Goal: Task Accomplishment & Management: Complete application form

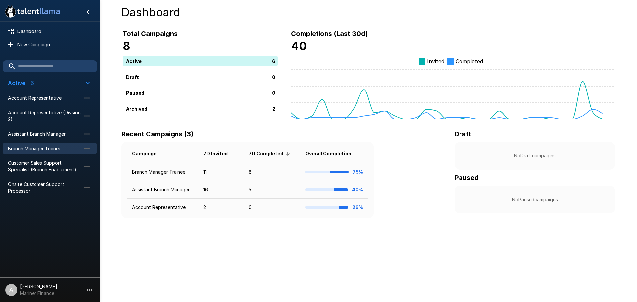
click at [49, 144] on div "Branch Manager Trainee" at bounding box center [50, 149] width 94 height 12
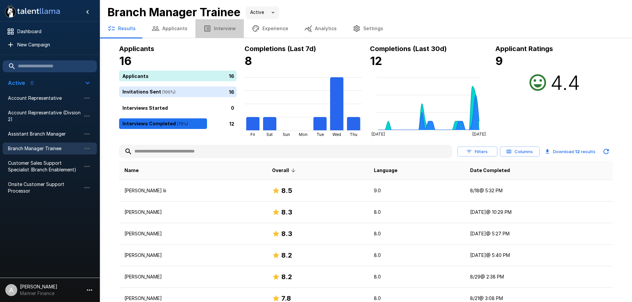
click at [217, 25] on button "Interview" at bounding box center [219, 28] width 48 height 19
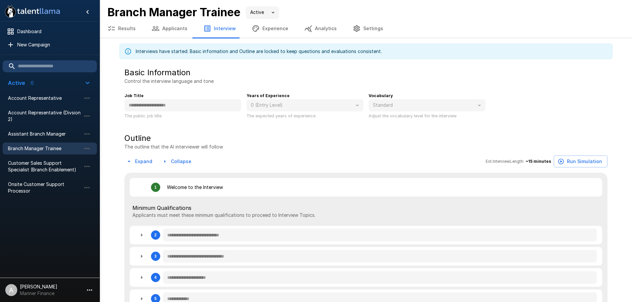
type textarea "*"
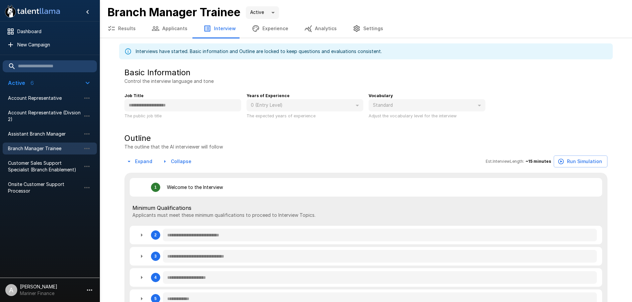
type textarea "*"
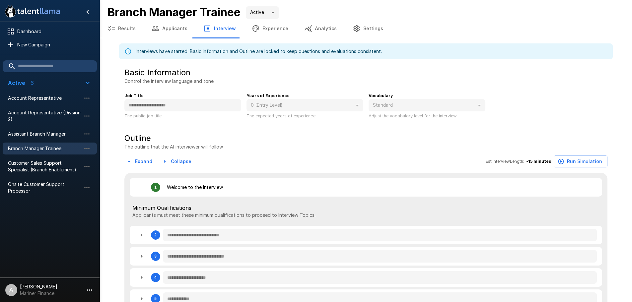
type textarea "*"
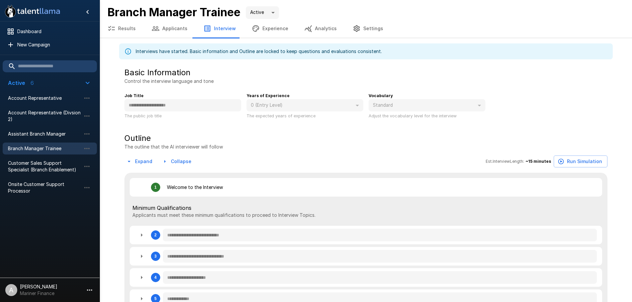
type textarea "*"
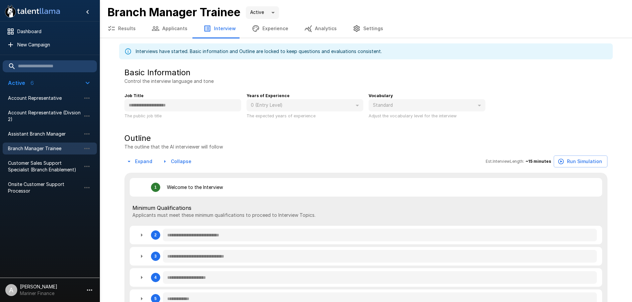
type textarea "*"
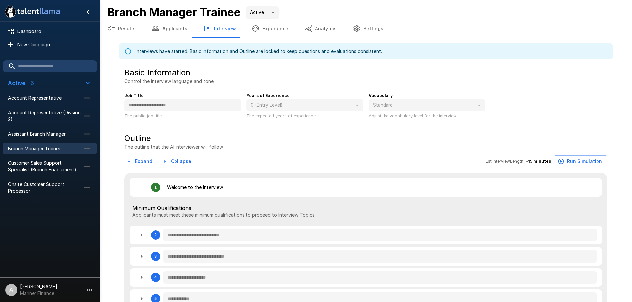
type textarea "*"
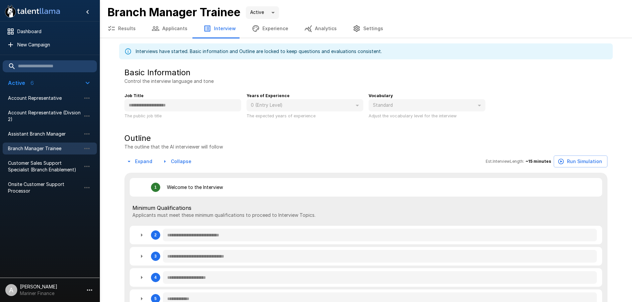
type textarea "*"
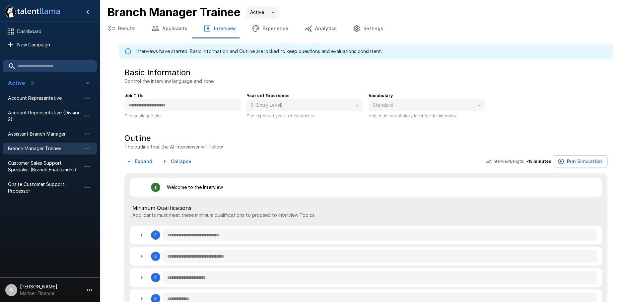
type textarea "*"
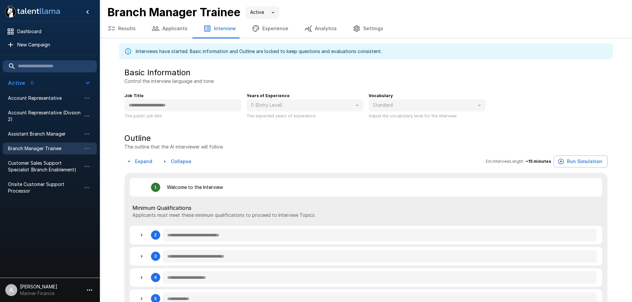
type textarea "*"
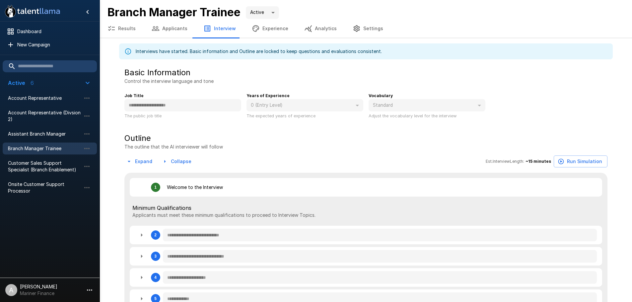
type textarea "*"
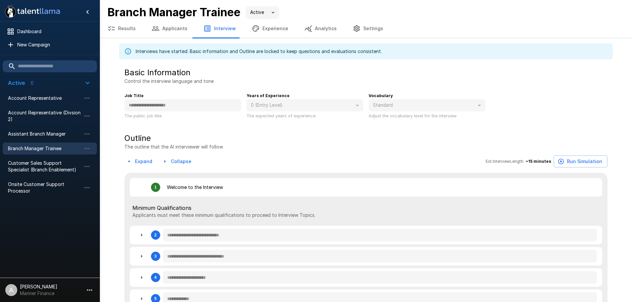
type textarea "*"
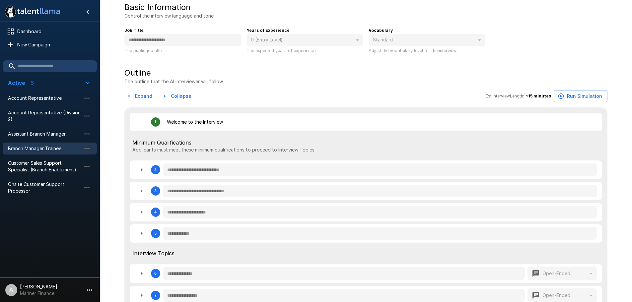
scroll to position [66, 0]
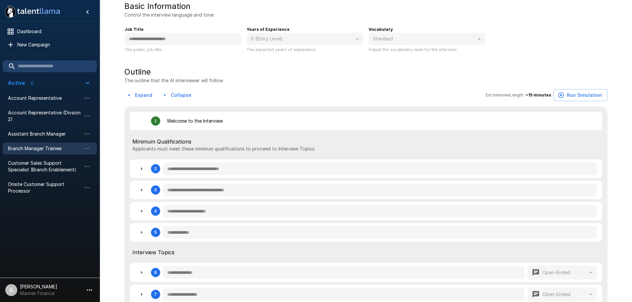
click at [140, 233] on icon "button" at bounding box center [142, 233] width 8 height 8
type textarea "*"
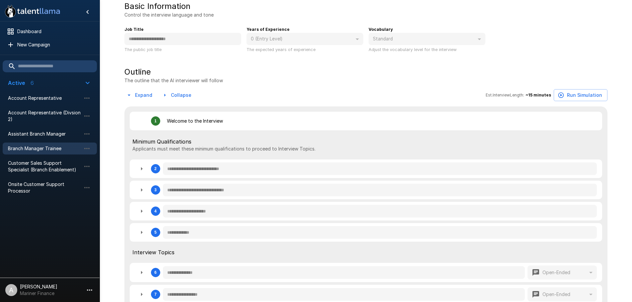
type textarea "*"
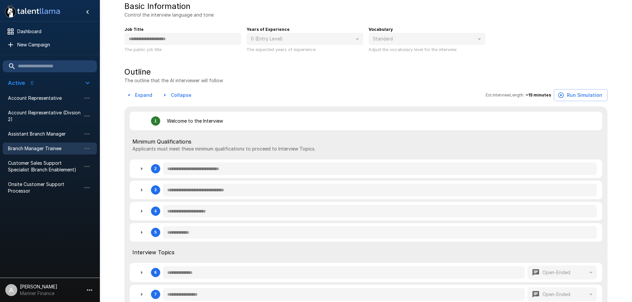
type textarea "*"
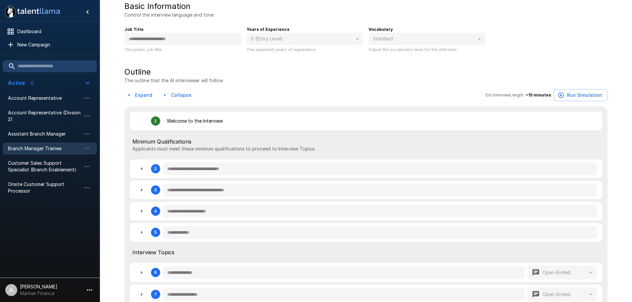
type textarea "*"
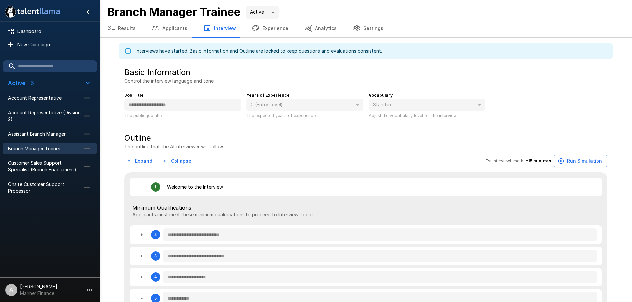
scroll to position [0, 0]
click at [89, 149] on icon "button" at bounding box center [86, 148] width 5 height 1
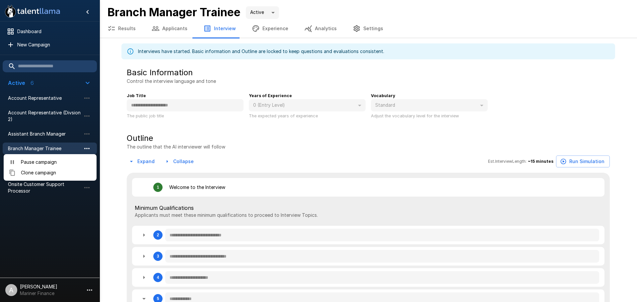
click at [89, 149] on div at bounding box center [318, 151] width 637 height 302
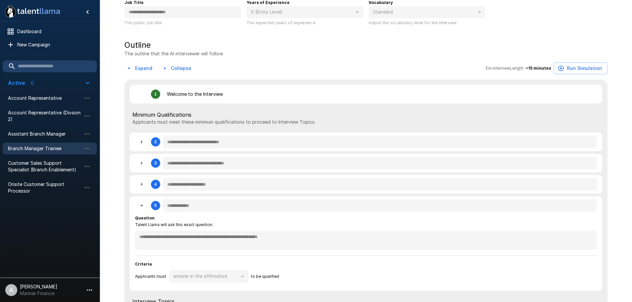
scroll to position [100, 0]
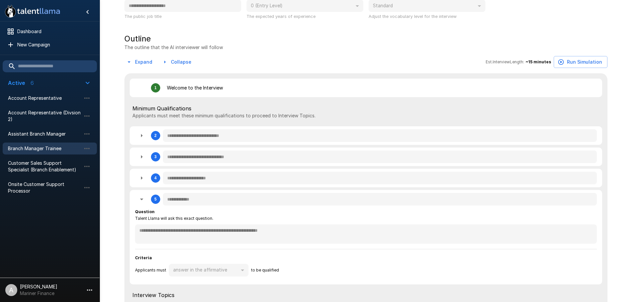
click at [76, 144] on div "Branch Manager Trainee" at bounding box center [50, 149] width 94 height 12
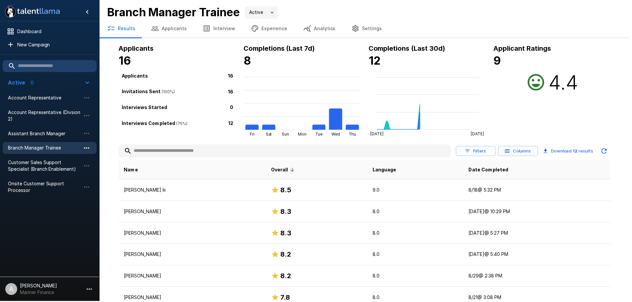
click at [86, 147] on icon "button" at bounding box center [87, 149] width 8 height 8
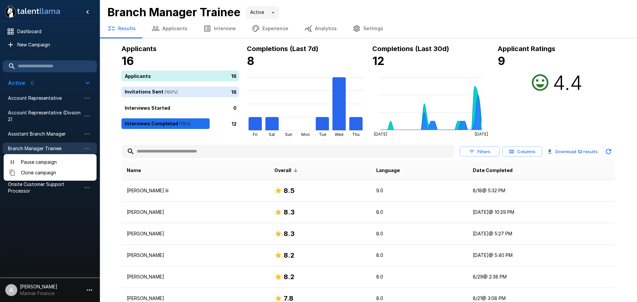
click at [57, 172] on span "Clone campaign" at bounding box center [56, 173] width 70 height 7
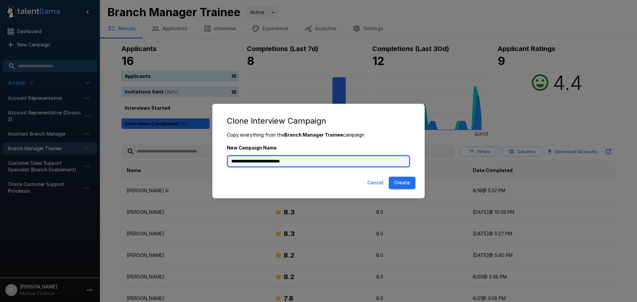
click at [312, 162] on input "**********" at bounding box center [318, 161] width 183 height 13
type input "**********"
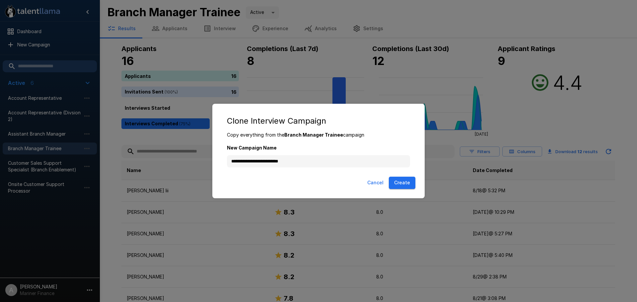
click at [394, 184] on button "Create" at bounding box center [402, 183] width 27 height 12
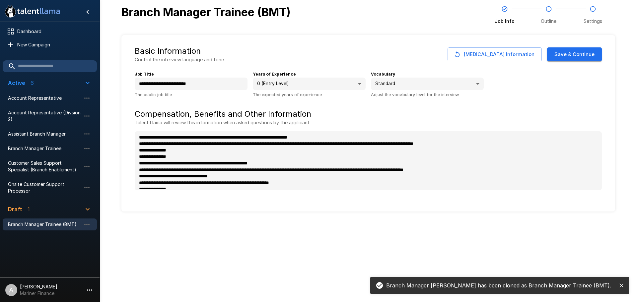
type textarea "*"
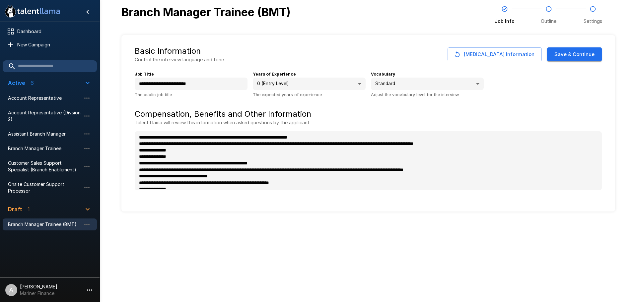
click at [578, 55] on button "Save & Continue" at bounding box center [574, 54] width 55 height 14
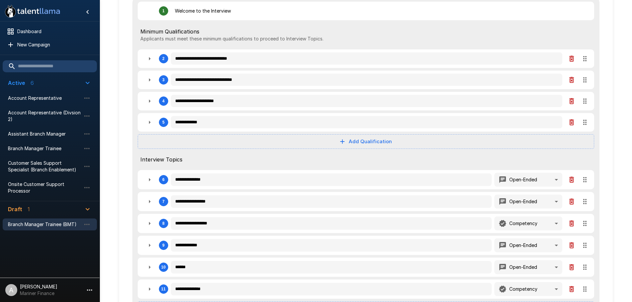
scroll to position [100, 0]
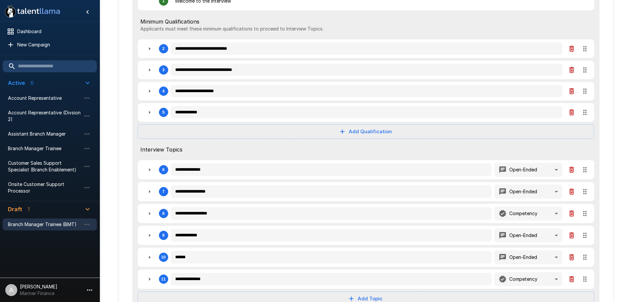
type textarea "*"
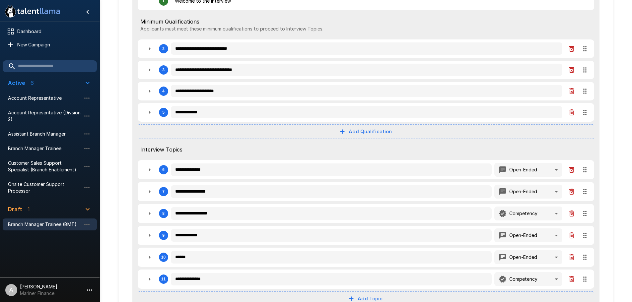
type textarea "*"
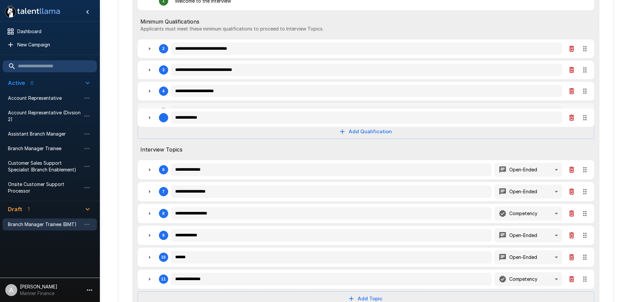
type textarea "*"
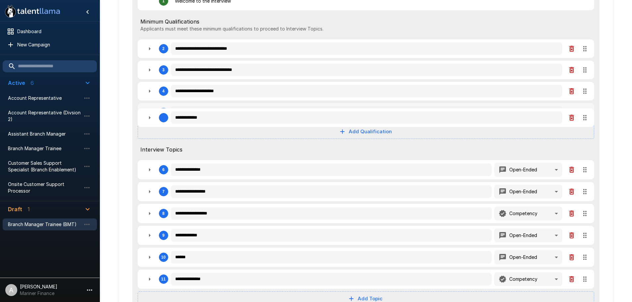
type textarea "*"
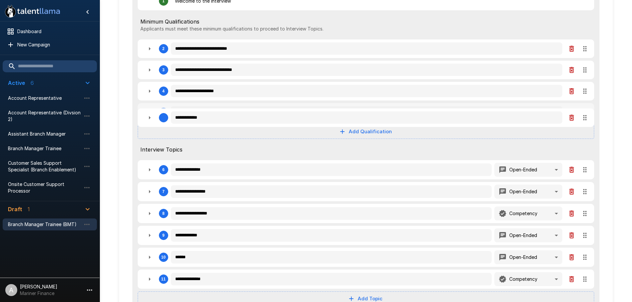
type textarea "*"
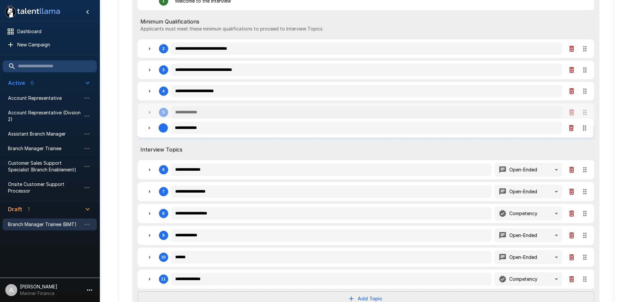
type textarea "*"
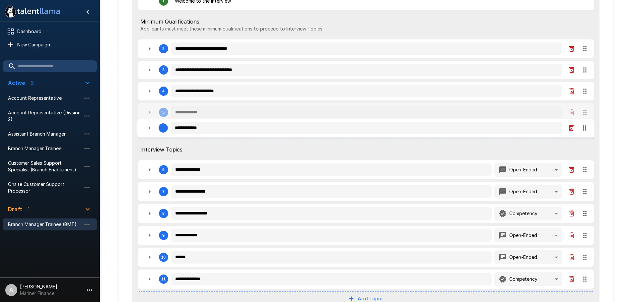
type textarea "*"
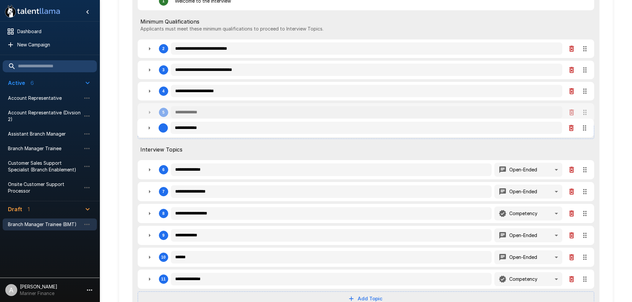
type textarea "*"
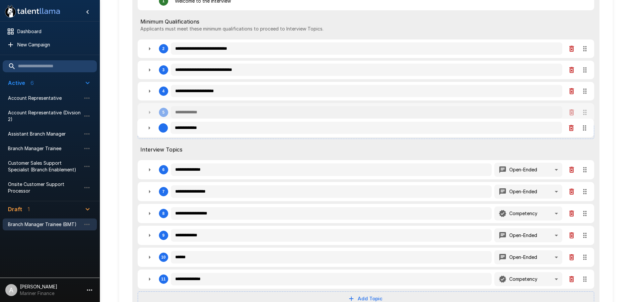
type textarea "*"
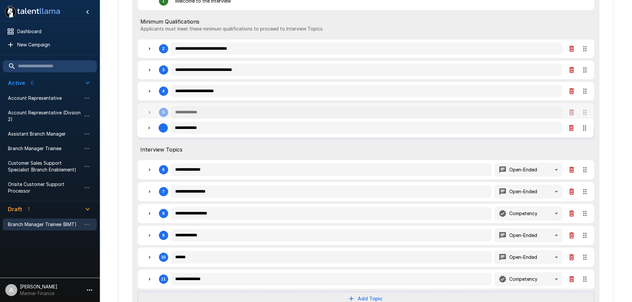
type textarea "*"
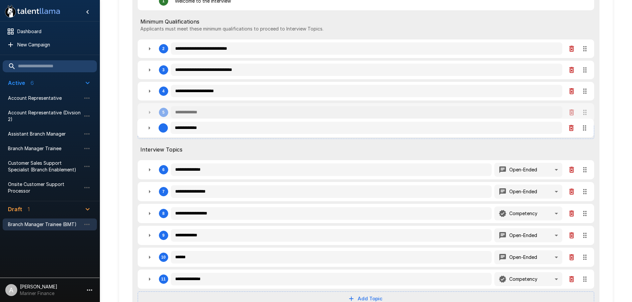
type textarea "*"
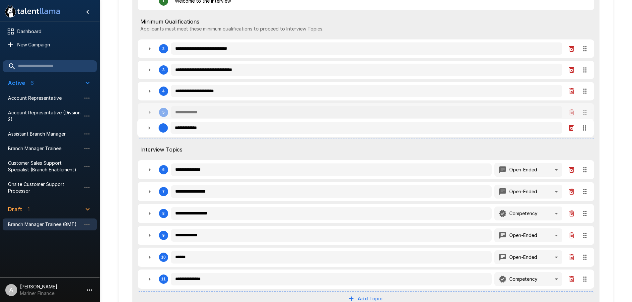
type textarea "*"
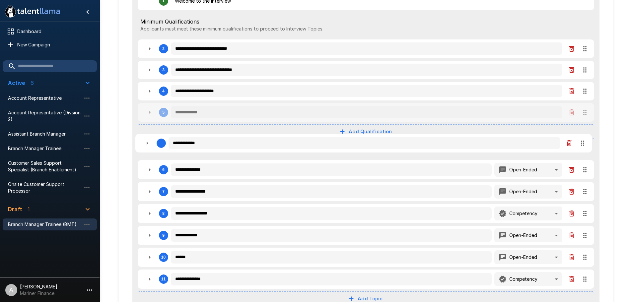
type textarea "*"
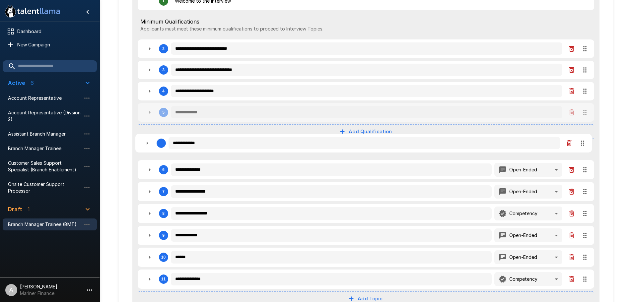
type textarea "*"
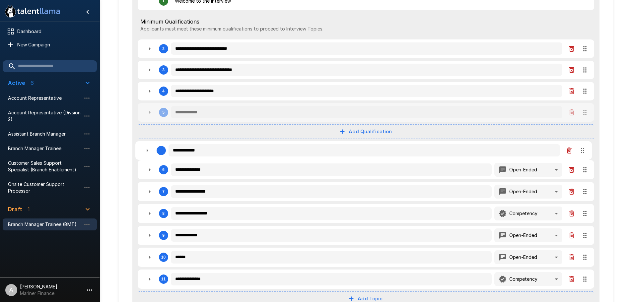
type textarea "*"
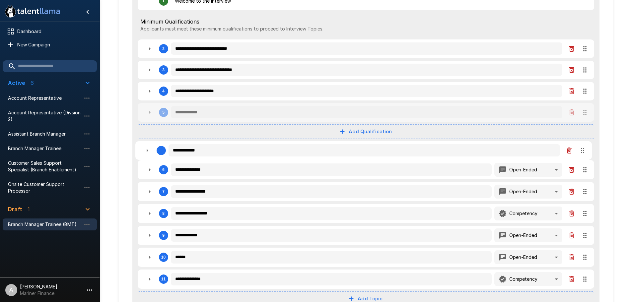
type textarea "*"
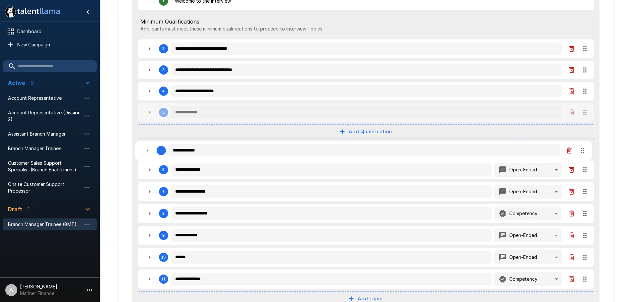
type textarea "*"
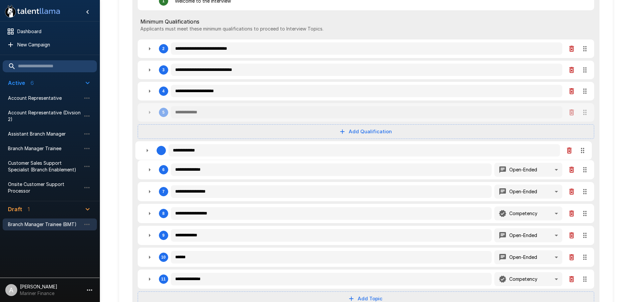
type textarea "*"
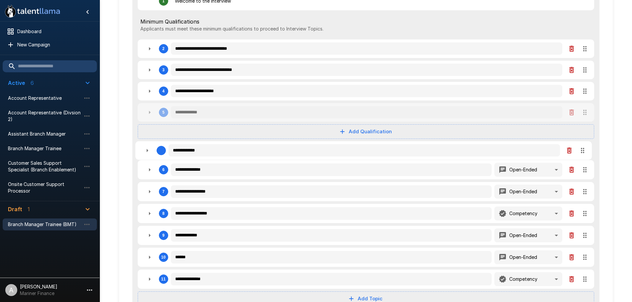
type textarea "*"
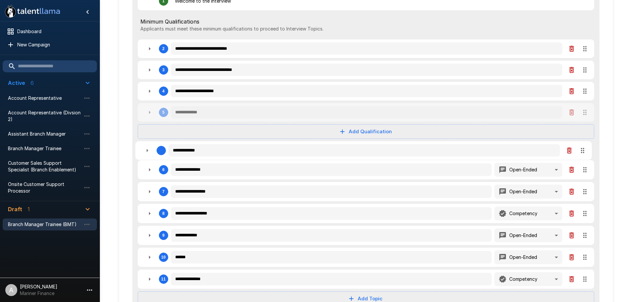
type textarea "*"
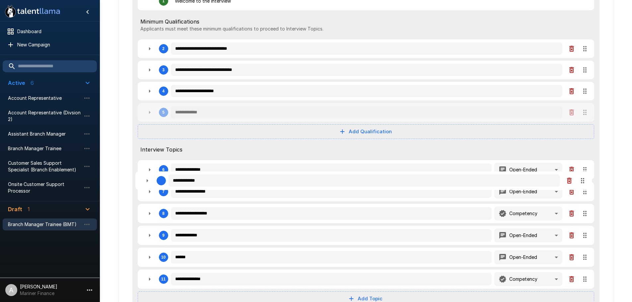
type textarea "*"
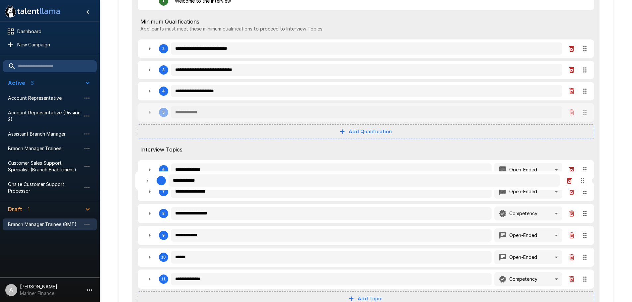
type textarea "*"
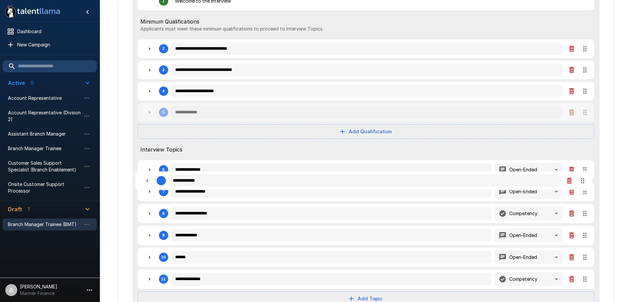
type textarea "*"
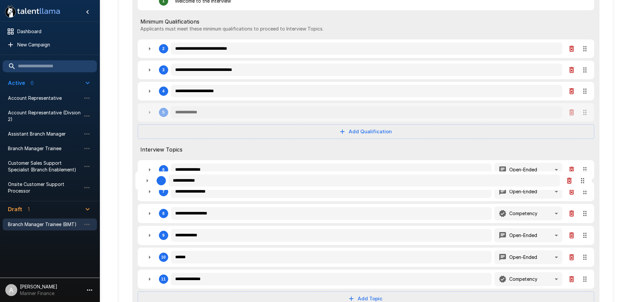
type textarea "*"
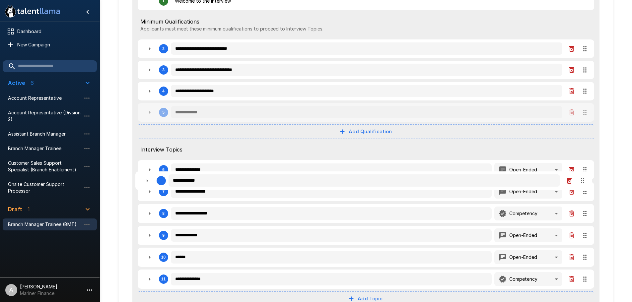
type textarea "*"
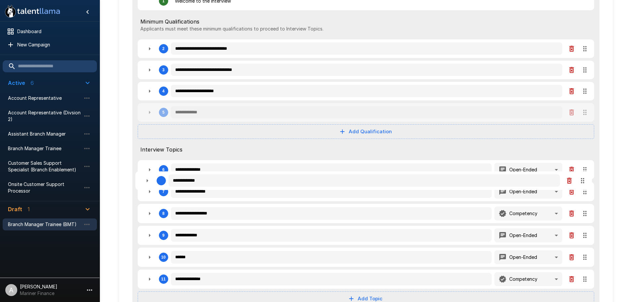
type textarea "*"
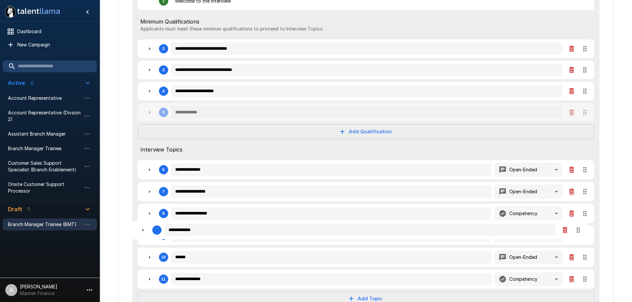
type textarea "*"
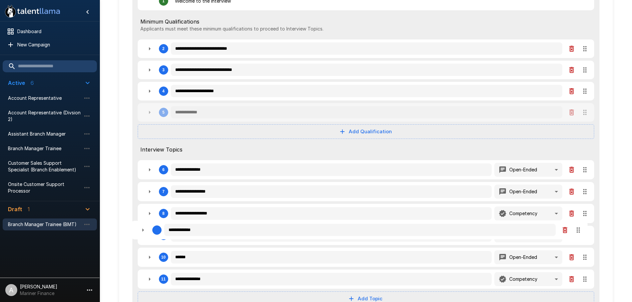
type textarea "*"
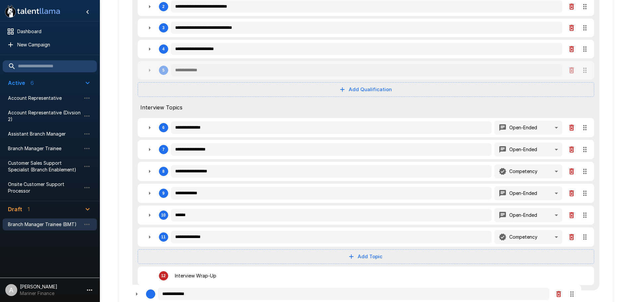
scroll to position [151, 0]
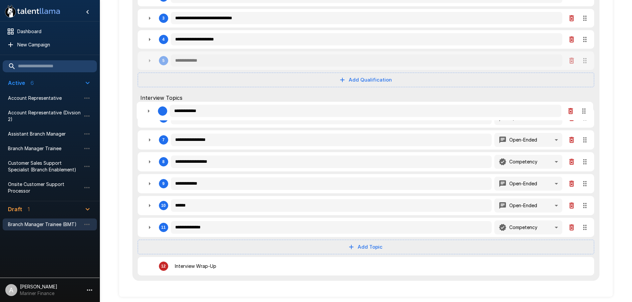
drag, startPoint x: 585, startPoint y: 113, endPoint x: 584, endPoint y: 109, distance: 4.1
click at [584, 109] on div "**********" at bounding box center [365, 108] width 467 height 347
drag, startPoint x: 589, startPoint y: 61, endPoint x: 585, endPoint y: 131, distance: 70.1
click at [585, 131] on div "**********" at bounding box center [365, 108] width 467 height 347
click at [147, 57] on icon "button" at bounding box center [150, 61] width 8 height 8
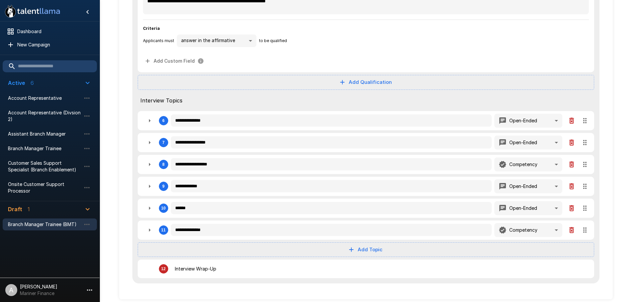
scroll to position [244, 0]
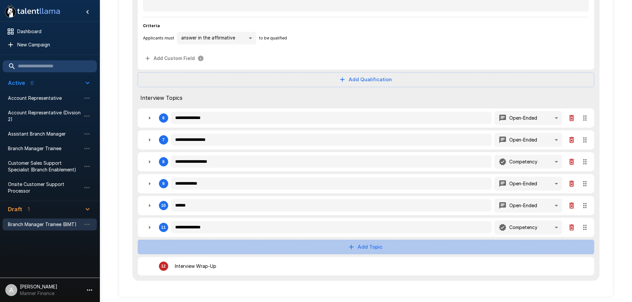
click at [385, 251] on button "Add Topic" at bounding box center [366, 247] width 456 height 15
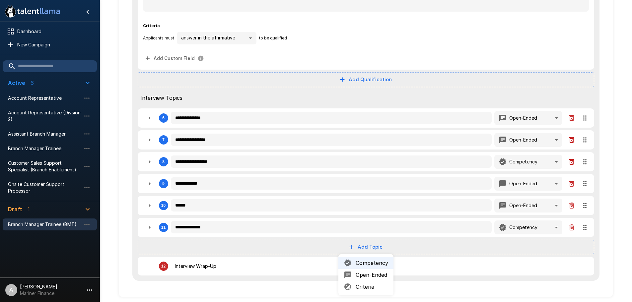
click at [366, 284] on span "Criteria" at bounding box center [372, 287] width 33 height 8
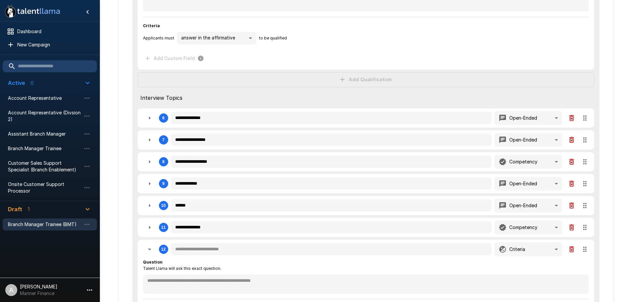
click at [294, 256] on div "**********" at bounding box center [366, 302] width 446 height 93
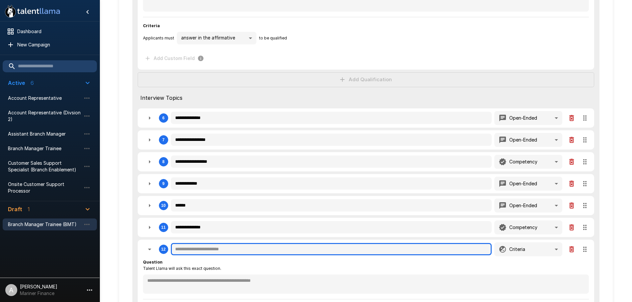
click at [292, 251] on input "text" at bounding box center [331, 249] width 321 height 13
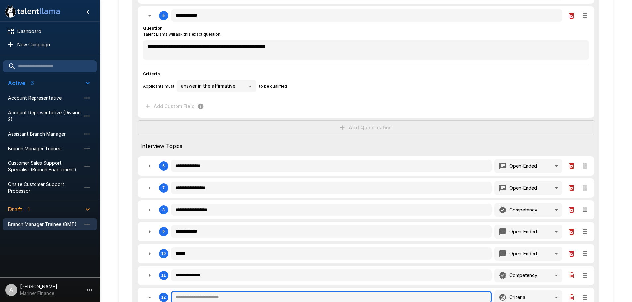
scroll to position [278, 0]
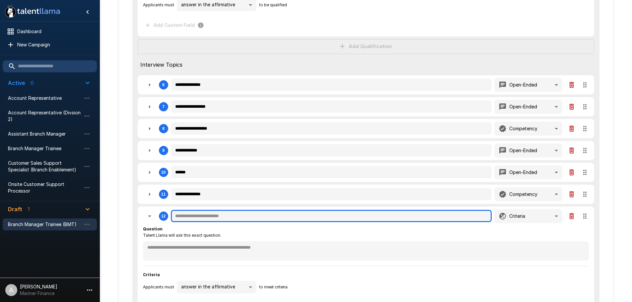
click at [286, 215] on input "text" at bounding box center [331, 216] width 321 height 13
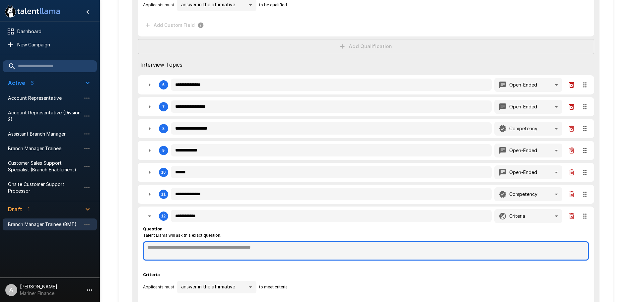
click at [249, 246] on textarea at bounding box center [366, 251] width 446 height 19
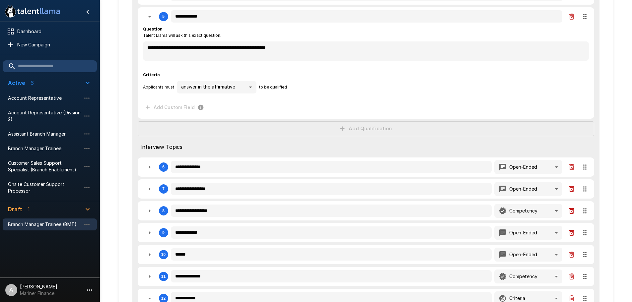
scroll to position [178, 0]
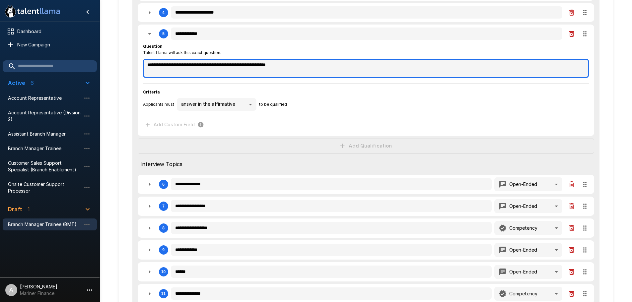
drag, startPoint x: 315, startPoint y: 60, endPoint x: 140, endPoint y: 64, distance: 175.5
click at [140, 64] on div "**********" at bounding box center [366, 81] width 456 height 112
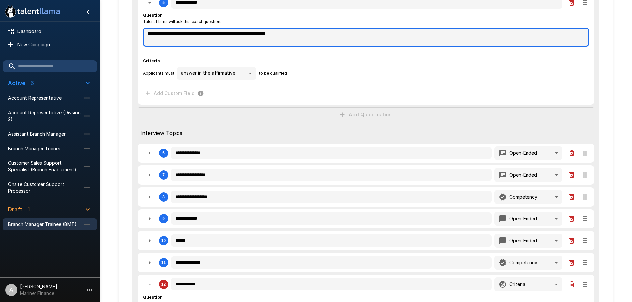
scroll to position [372, 0]
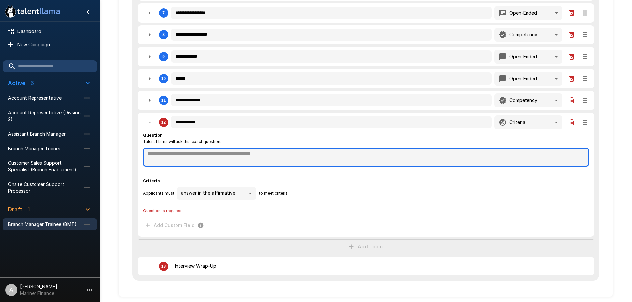
click at [220, 156] on textarea at bounding box center [366, 157] width 446 height 19
paste textarea "**********"
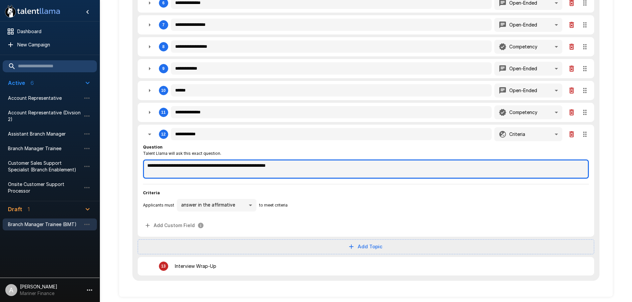
scroll to position [360, 0]
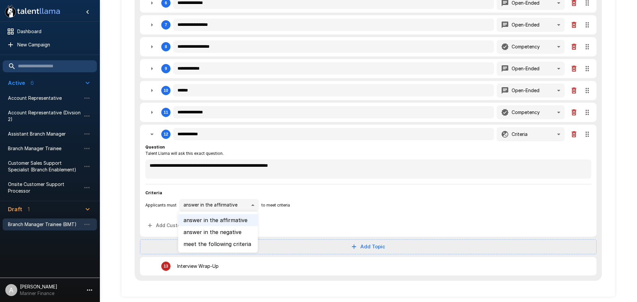
click at [240, 246] on li "meet the following criteria" at bounding box center [218, 244] width 80 height 12
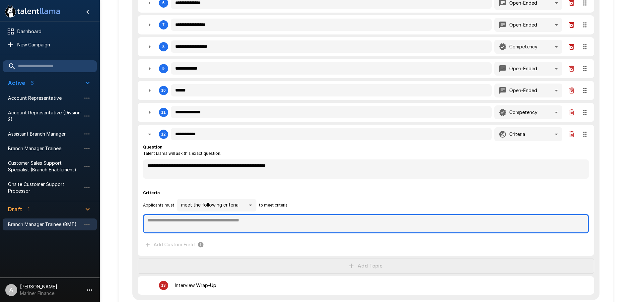
click at [248, 227] on textarea at bounding box center [366, 223] width 446 height 19
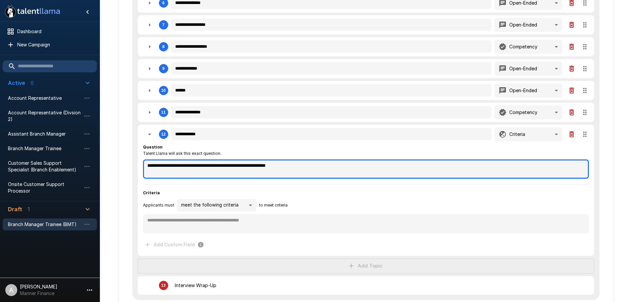
click at [314, 168] on textarea "**********" at bounding box center [366, 169] width 446 height 19
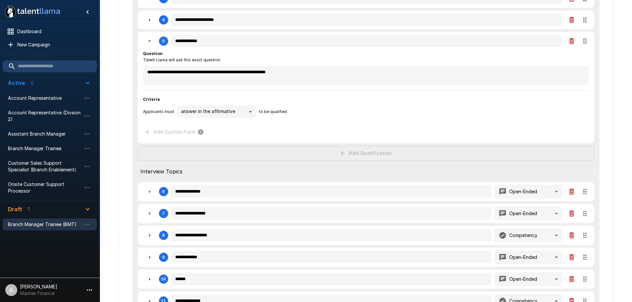
scroll to position [161, 0]
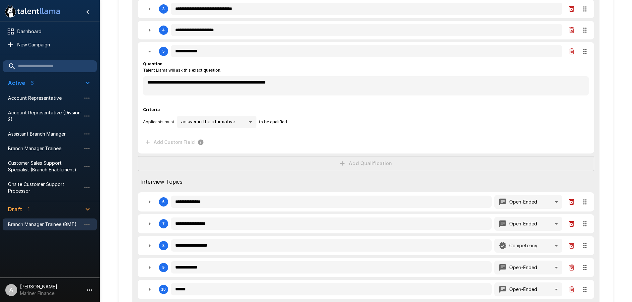
click at [571, 52] on icon "button" at bounding box center [571, 51] width 5 height 6
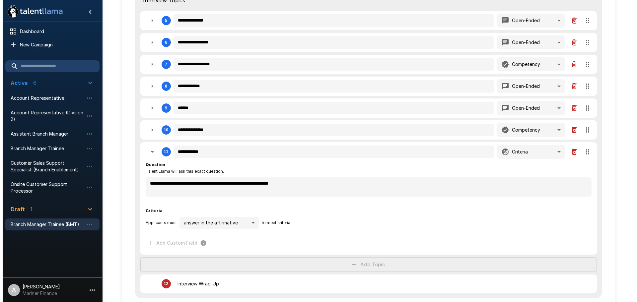
scroll to position [245, 0]
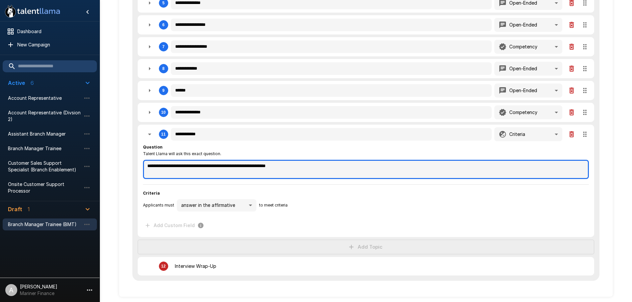
click at [302, 176] on textarea "**********" at bounding box center [366, 169] width 446 height 19
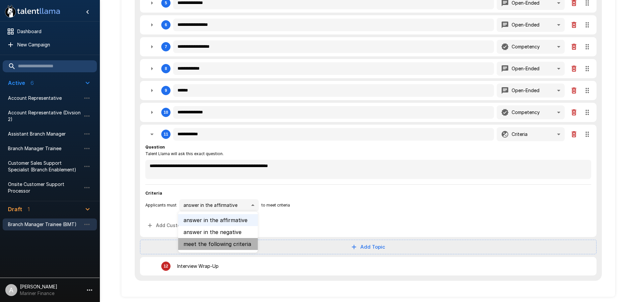
click at [239, 247] on li "meet the following criteria" at bounding box center [218, 244] width 80 height 12
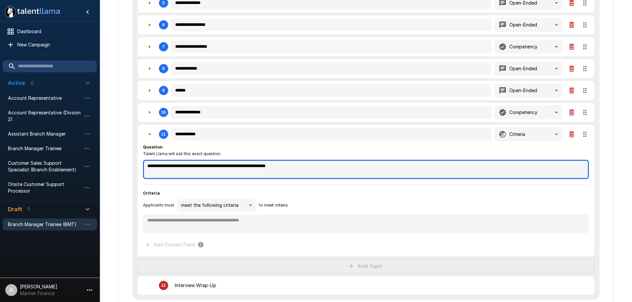
click at [304, 169] on textarea "**********" at bounding box center [366, 169] width 446 height 19
click at [318, 167] on textarea "**********" at bounding box center [366, 169] width 446 height 19
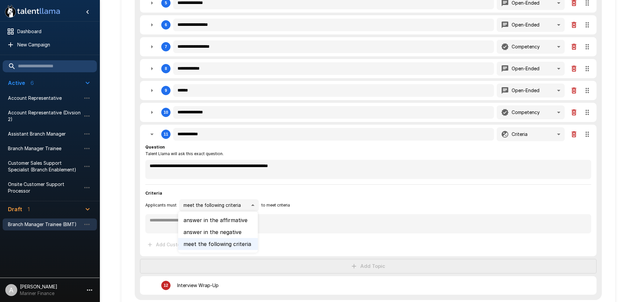
click at [238, 220] on li "answer in the affirmative" at bounding box center [218, 220] width 80 height 12
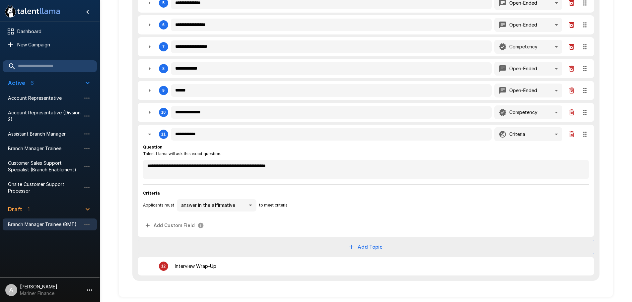
click at [298, 189] on div "**********" at bounding box center [366, 188] width 446 height 88
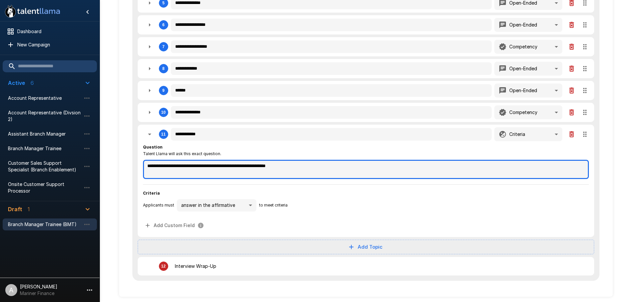
click at [308, 165] on textarea "**********" at bounding box center [366, 169] width 446 height 19
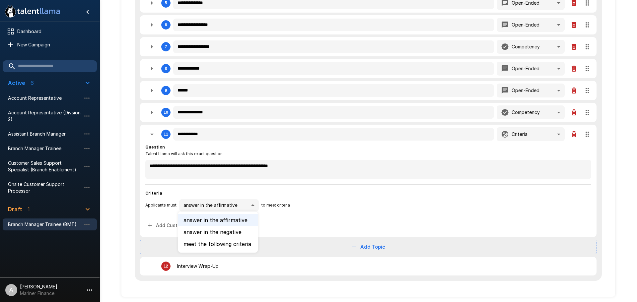
click at [561, 134] on div at bounding box center [318, 151] width 637 height 302
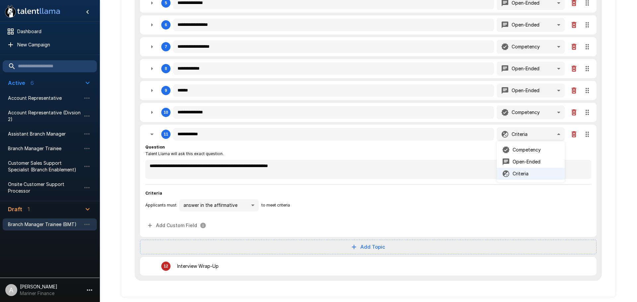
click at [557, 132] on div at bounding box center [318, 151] width 637 height 302
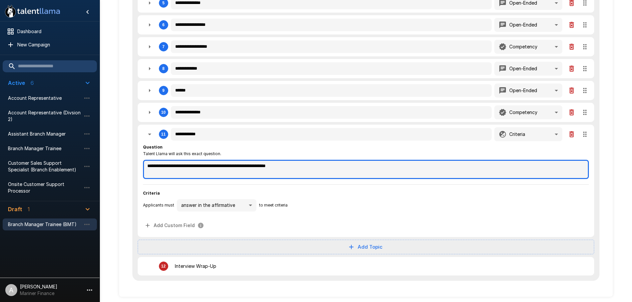
click at [332, 171] on textarea "**********" at bounding box center [366, 169] width 446 height 19
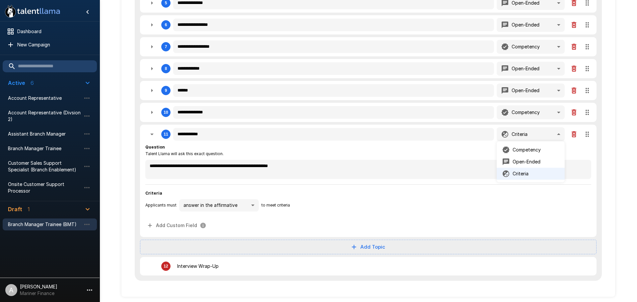
click at [538, 160] on p "Open-Ended" at bounding box center [527, 162] width 28 height 7
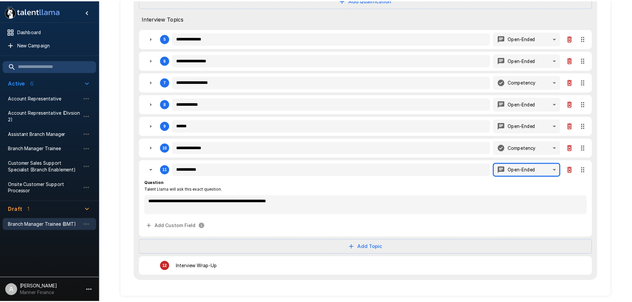
scroll to position [210, 0]
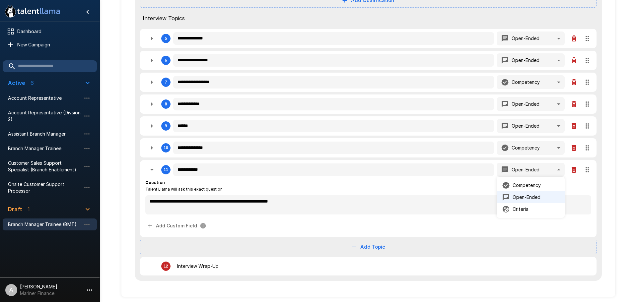
click at [521, 208] on p "Criteria" at bounding box center [521, 209] width 16 height 7
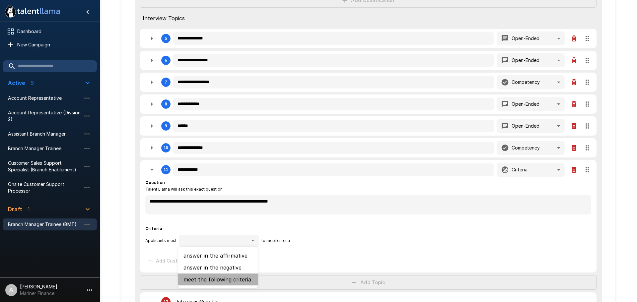
click at [240, 278] on li "meet the following criteria" at bounding box center [218, 280] width 80 height 12
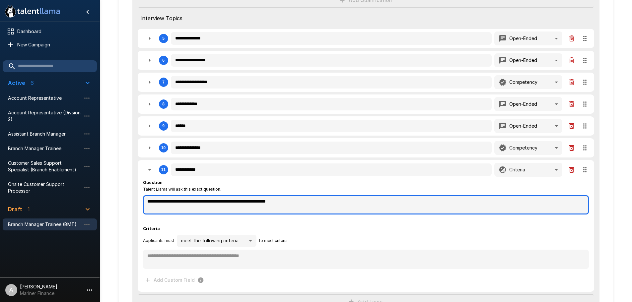
drag, startPoint x: 213, startPoint y: 202, endPoint x: 127, endPoint y: 201, distance: 86.6
click at [127, 201] on div "**********" at bounding box center [366, 89] width 494 height 526
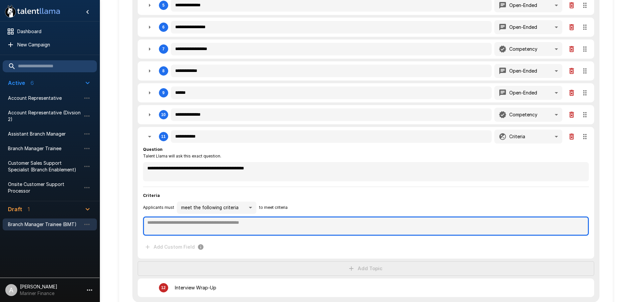
click at [254, 225] on textarea at bounding box center [366, 226] width 446 height 19
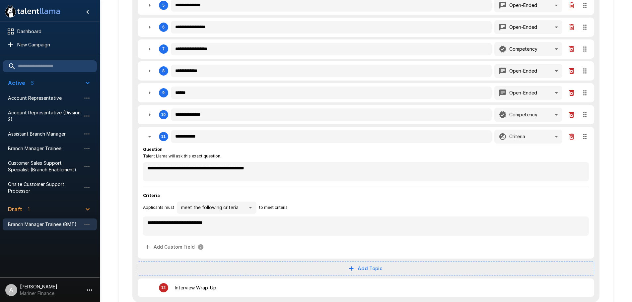
click at [355, 193] on span "Criteria" at bounding box center [366, 195] width 446 height 7
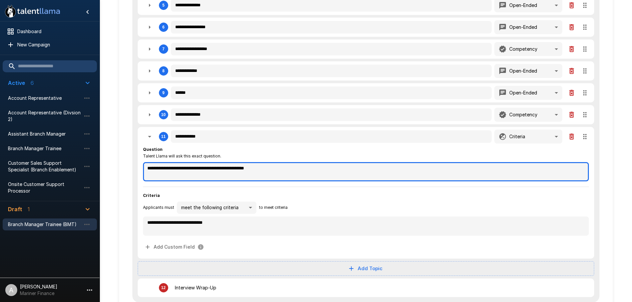
click at [203, 169] on textarea "**********" at bounding box center [366, 171] width 446 height 19
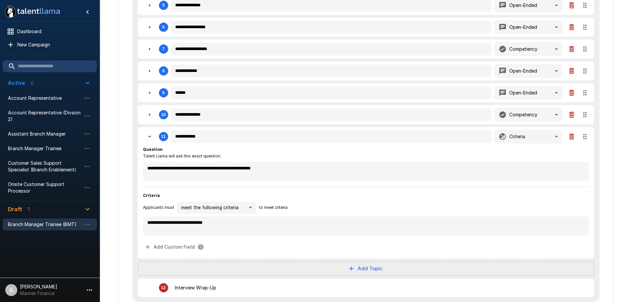
click at [309, 207] on div "Applicants must meet the following criteria ****** to meet criteria" at bounding box center [366, 208] width 446 height 13
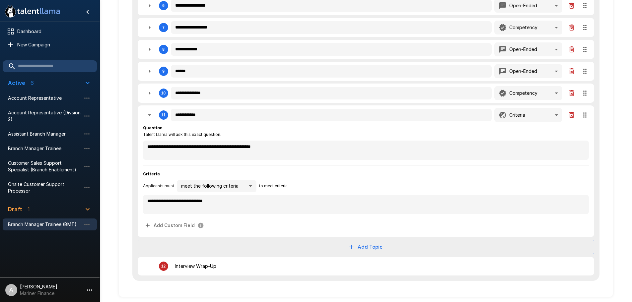
scroll to position [231, 0]
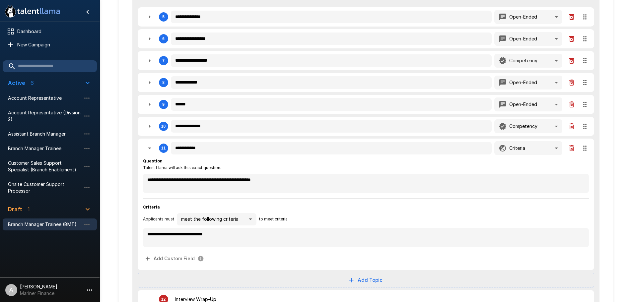
click at [150, 146] on icon "button" at bounding box center [150, 148] width 8 height 8
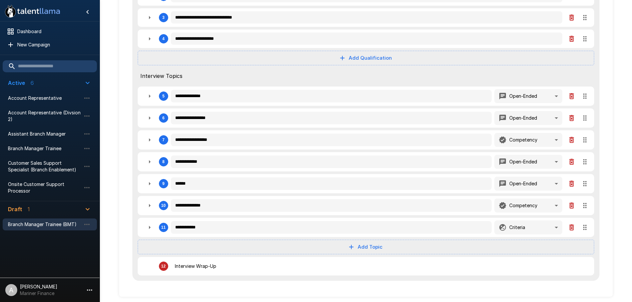
scroll to position [152, 0]
drag, startPoint x: 585, startPoint y: 229, endPoint x: 576, endPoint y: 92, distance: 137.0
click at [576, 92] on div "**********" at bounding box center [365, 107] width 467 height 347
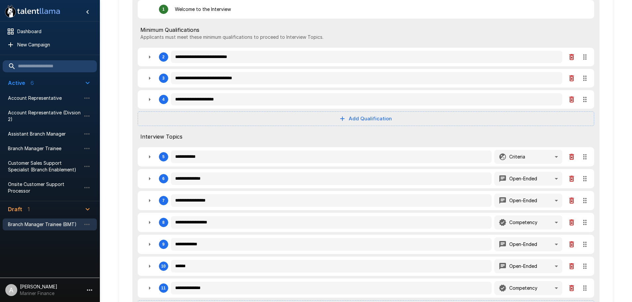
scroll to position [0, 0]
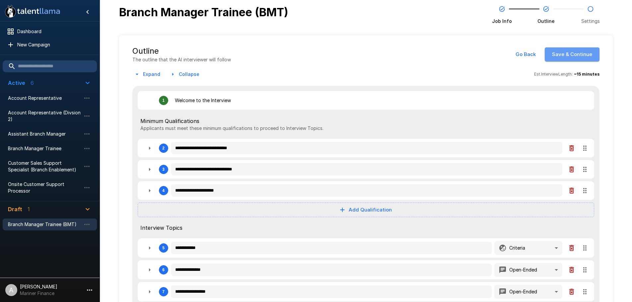
click at [585, 55] on button "Save & Continue" at bounding box center [572, 54] width 55 height 14
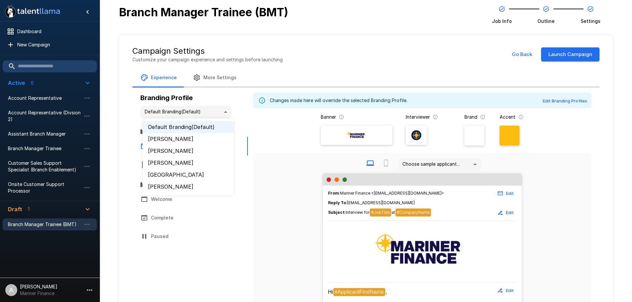
click at [221, 109] on body "**********" at bounding box center [318, 151] width 637 height 302
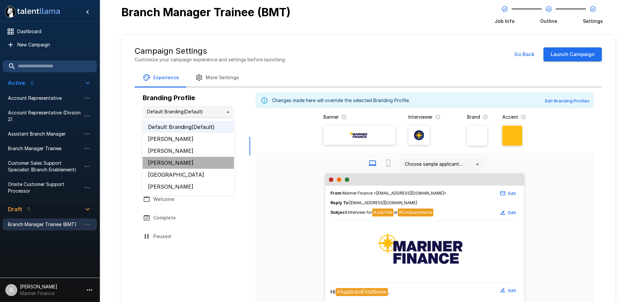
click at [164, 163] on li "[PERSON_NAME]" at bounding box center [188, 163] width 91 height 12
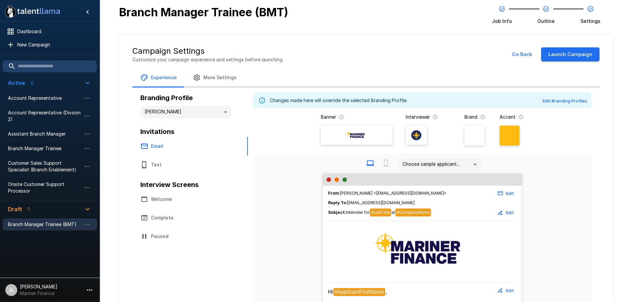
click at [577, 52] on button "Launch Campaign" at bounding box center [570, 54] width 58 height 14
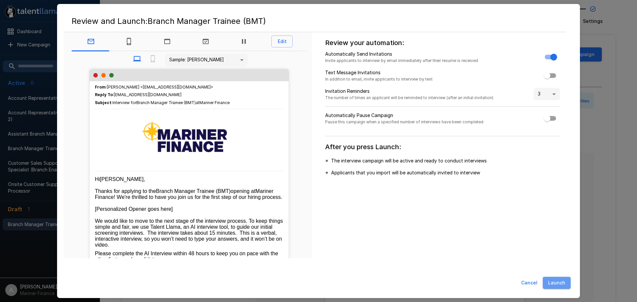
click at [563, 285] on button "Launch" at bounding box center [557, 283] width 28 height 12
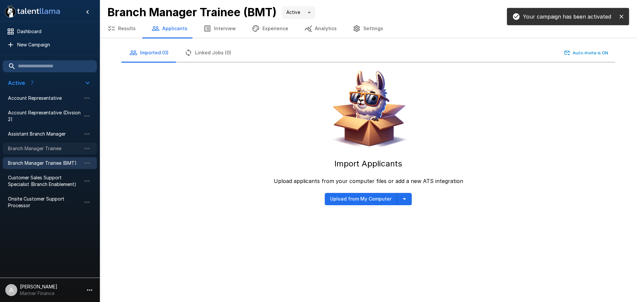
click at [65, 149] on span "Branch Manager Trainee" at bounding box center [44, 148] width 73 height 7
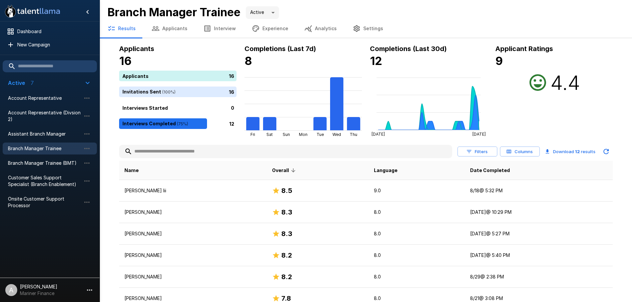
click at [50, 241] on div at bounding box center [50, 245] width 100 height 59
click at [60, 164] on span "Branch Manager Trainee (BMT)" at bounding box center [44, 163] width 73 height 7
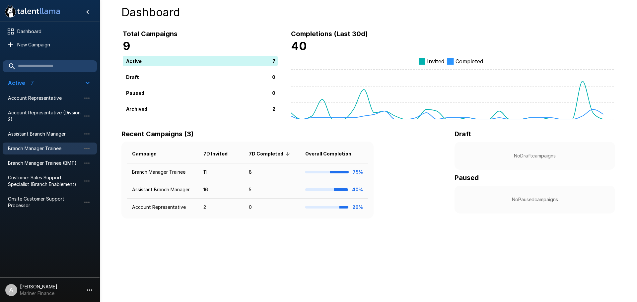
click at [50, 146] on span "Branch Manager Trainee" at bounding box center [44, 148] width 73 height 7
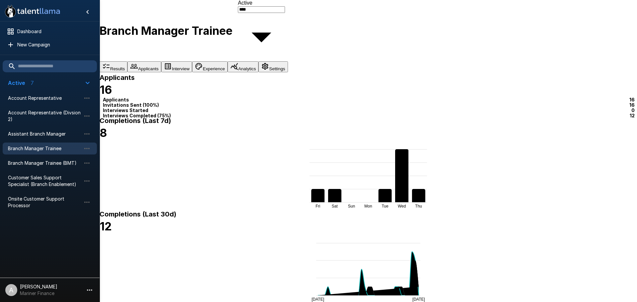
click at [458, 302] on div at bounding box center [318, 302] width 637 height 0
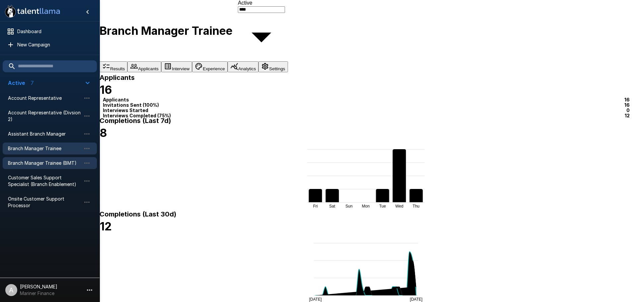
click at [44, 162] on span "Branch Manager Trainee (BMT)" at bounding box center [44, 163] width 73 height 7
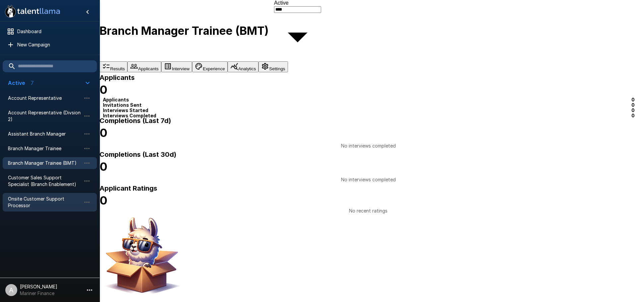
click at [40, 196] on span "Onsite Customer Support Processor" at bounding box center [44, 202] width 73 height 13
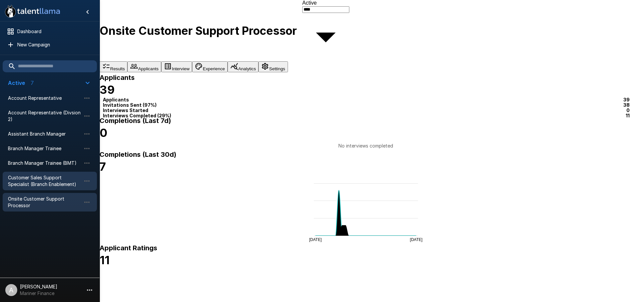
click at [44, 181] on span "Customer Sales Support Specialist (Branch Enablement)" at bounding box center [44, 180] width 73 height 13
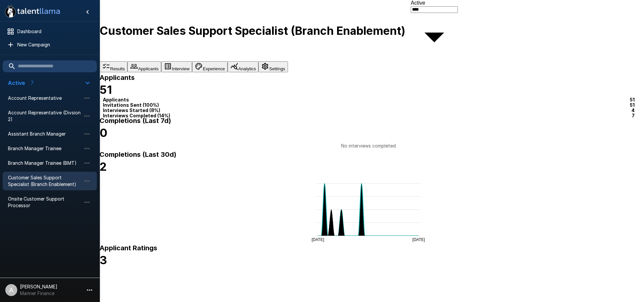
click at [426, 302] on div at bounding box center [318, 302] width 637 height 0
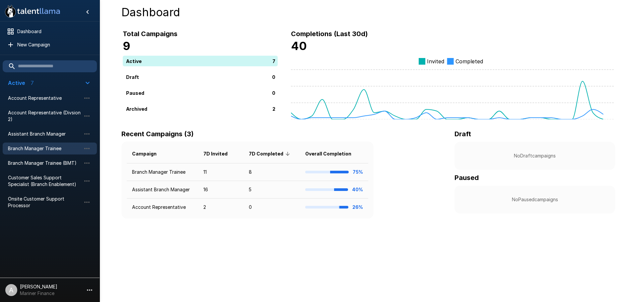
click at [54, 147] on span "Branch Manager Trainee" at bounding box center [44, 148] width 73 height 7
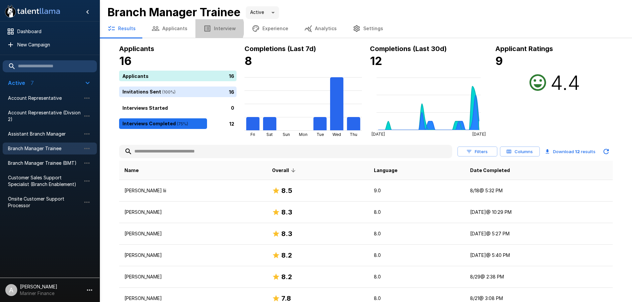
click at [213, 28] on button "Interview" at bounding box center [219, 28] width 48 height 19
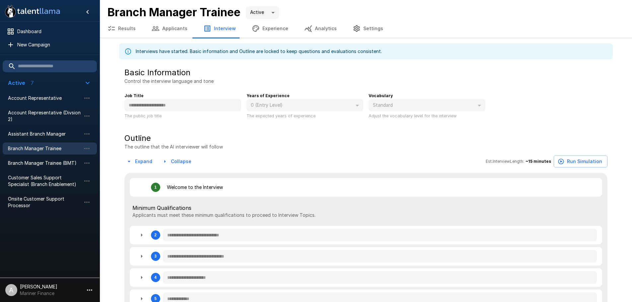
type textarea "*"
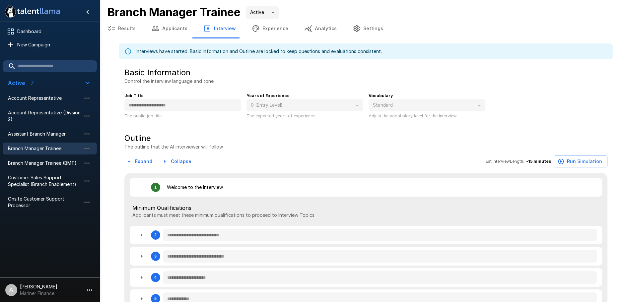
type textarea "*"
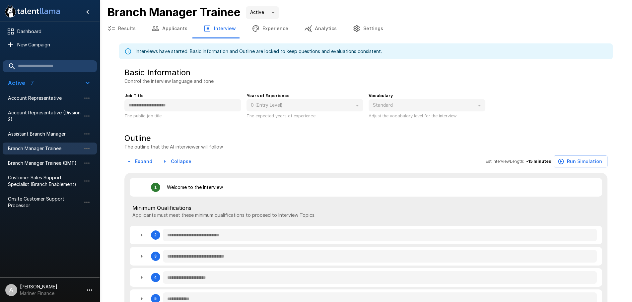
type textarea "*"
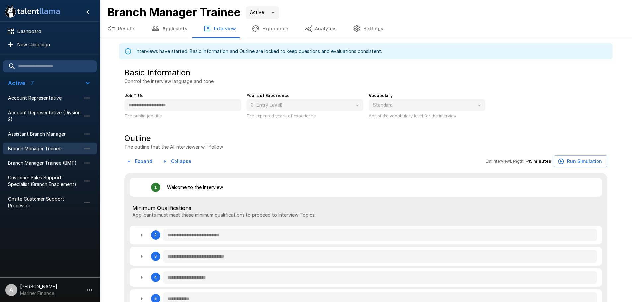
type textarea "*"
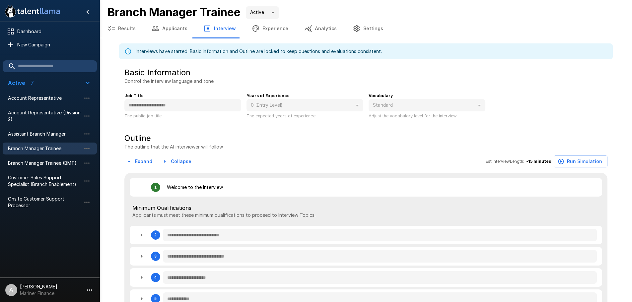
type textarea "*"
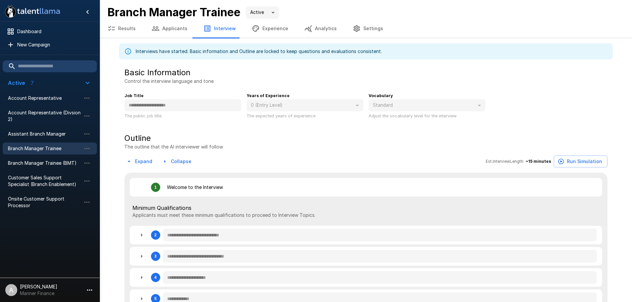
type textarea "*"
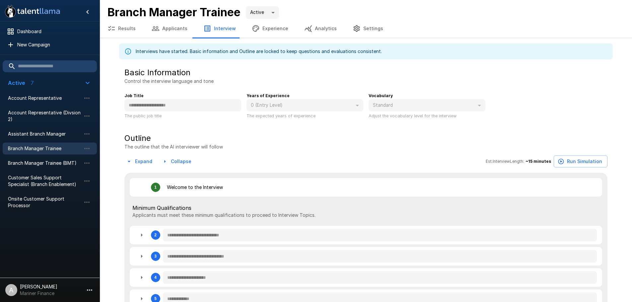
type textarea "*"
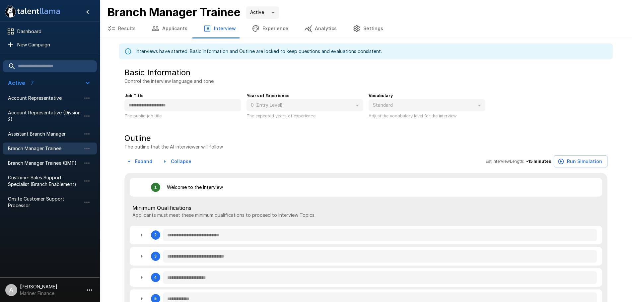
type textarea "*"
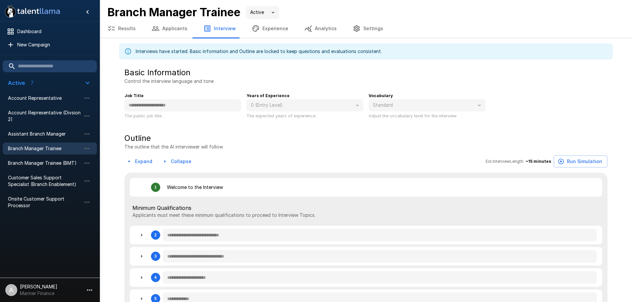
type textarea "*"
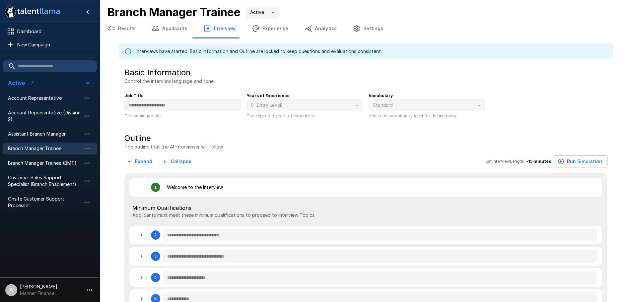
type textarea "*"
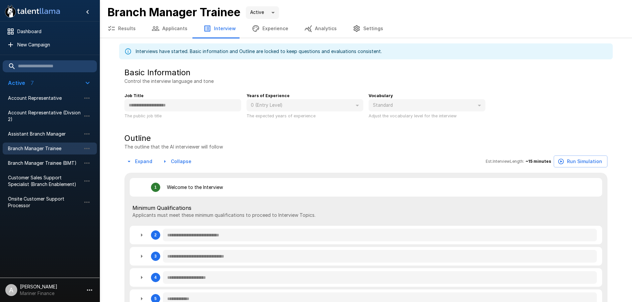
type textarea "*"
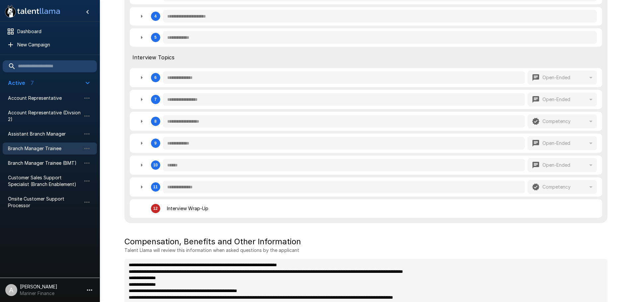
scroll to position [284, 0]
